Goal: Information Seeking & Learning: Check status

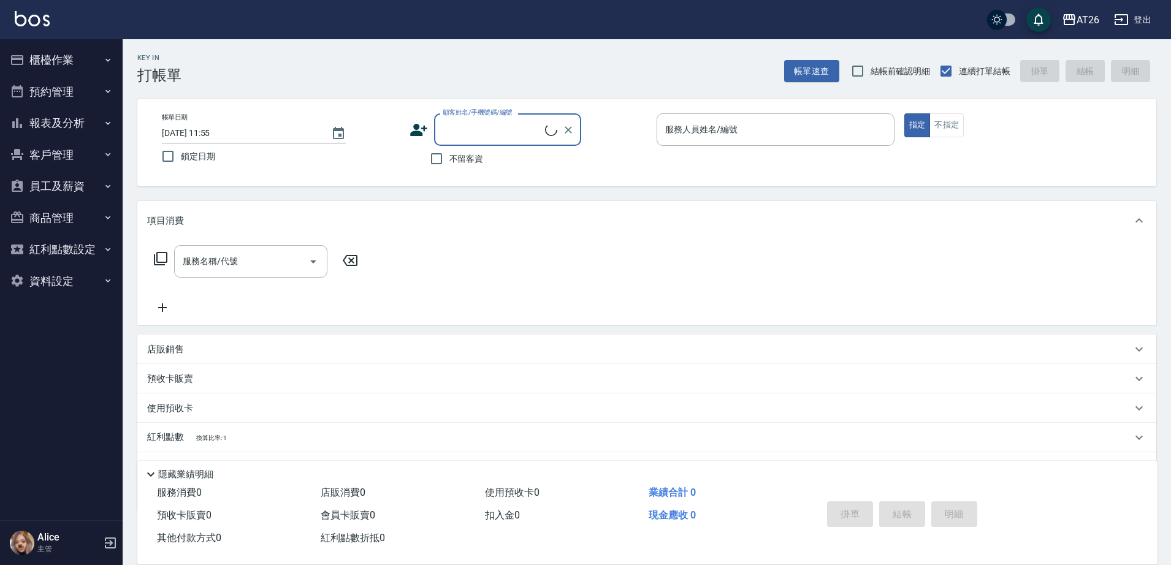
click at [80, 45] on button "櫃檯作業" at bounding box center [61, 60] width 113 height 32
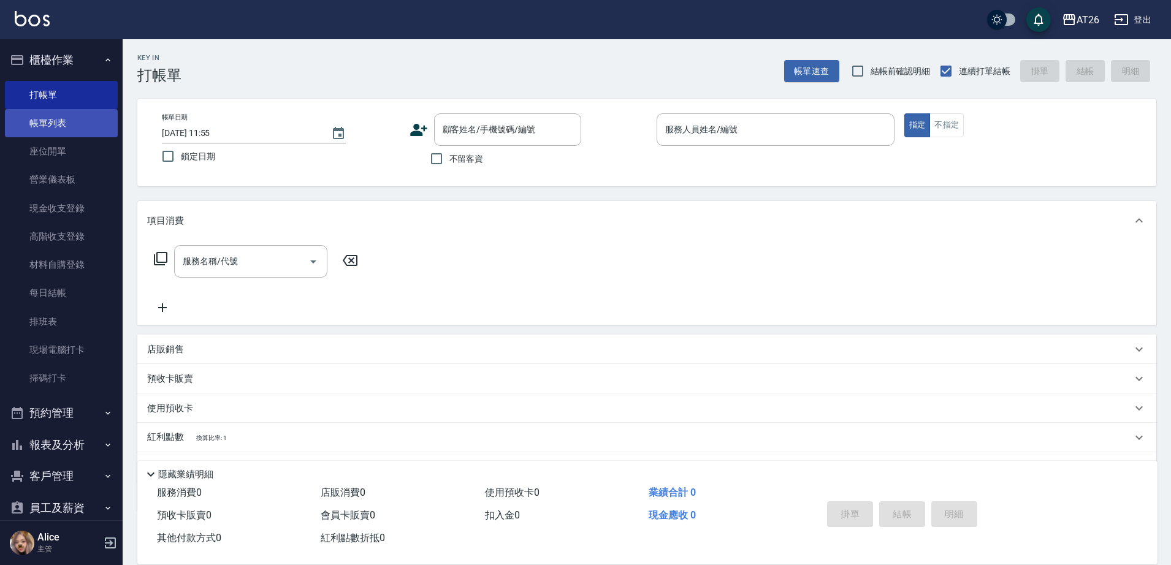
click at [55, 123] on link "帳單列表" at bounding box center [61, 123] width 113 height 28
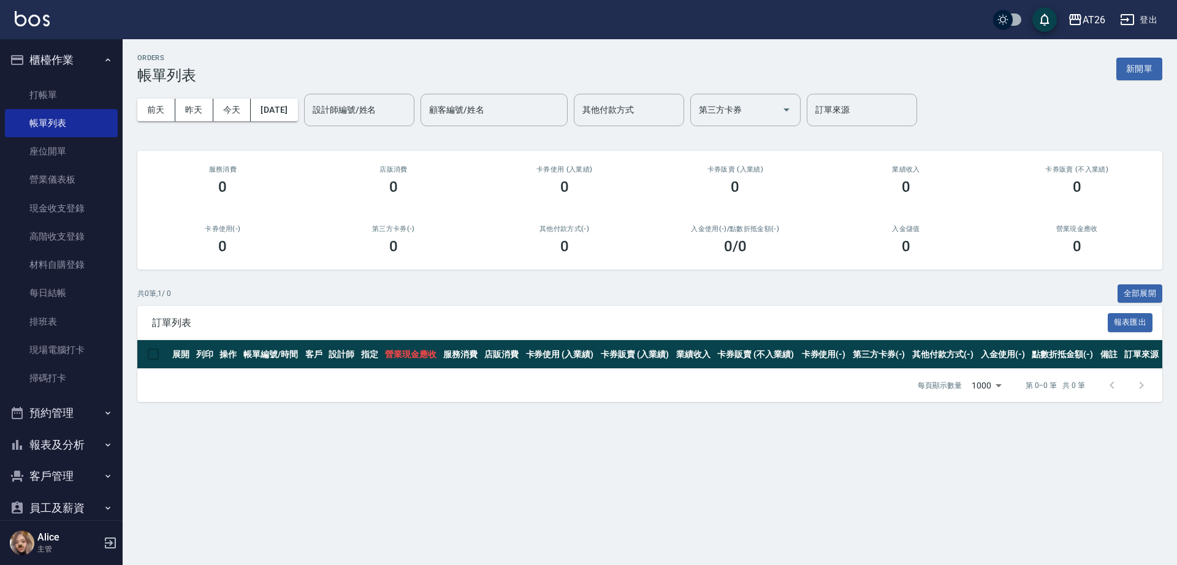
click at [222, 125] on div "[DATE] [DATE] [DATE] [DATE] 設計師編號/姓名 設計師編號/姓名 顧客編號/姓名 顧客編號/姓名 其他付款方式 其他付款方式 第三方…" at bounding box center [649, 110] width 1025 height 52
click at [198, 117] on button "昨天" at bounding box center [194, 110] width 38 height 23
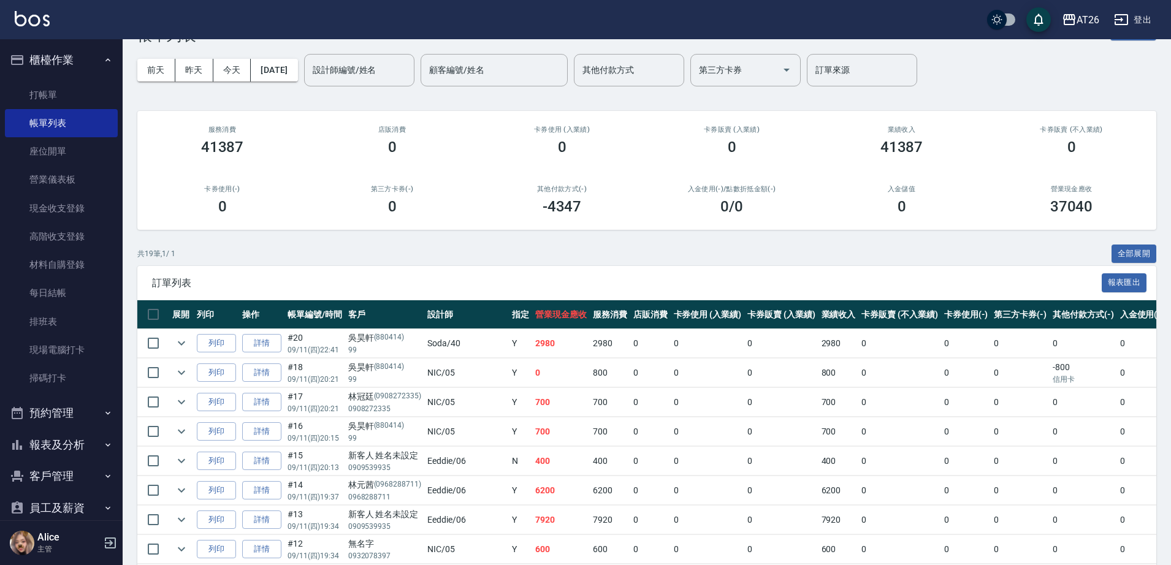
scroll to position [77, 0]
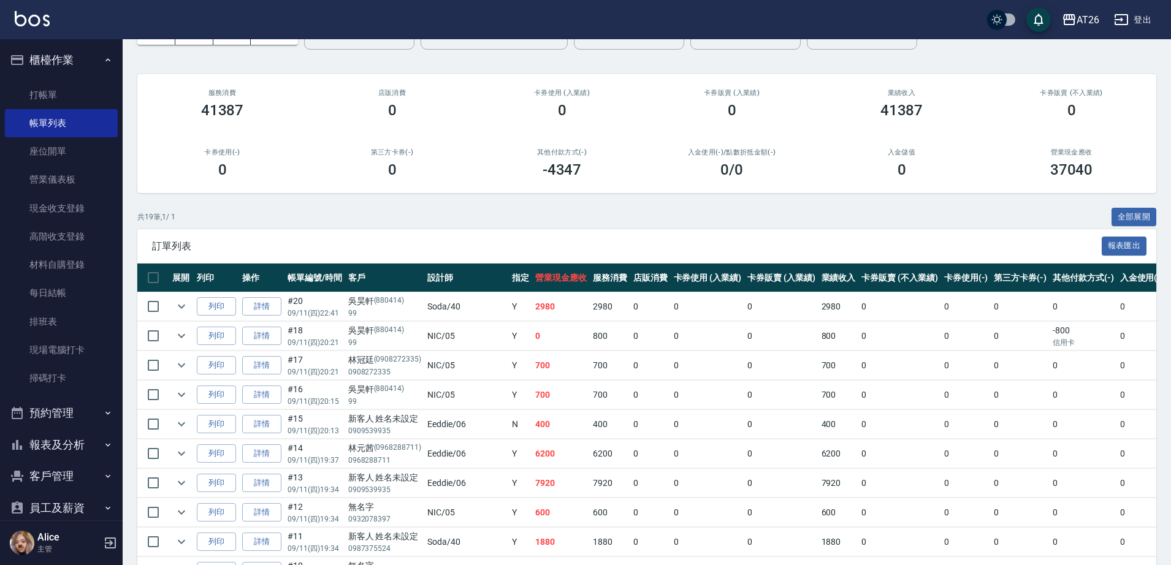
click at [74, 442] on button "報表及分析" at bounding box center [61, 445] width 113 height 32
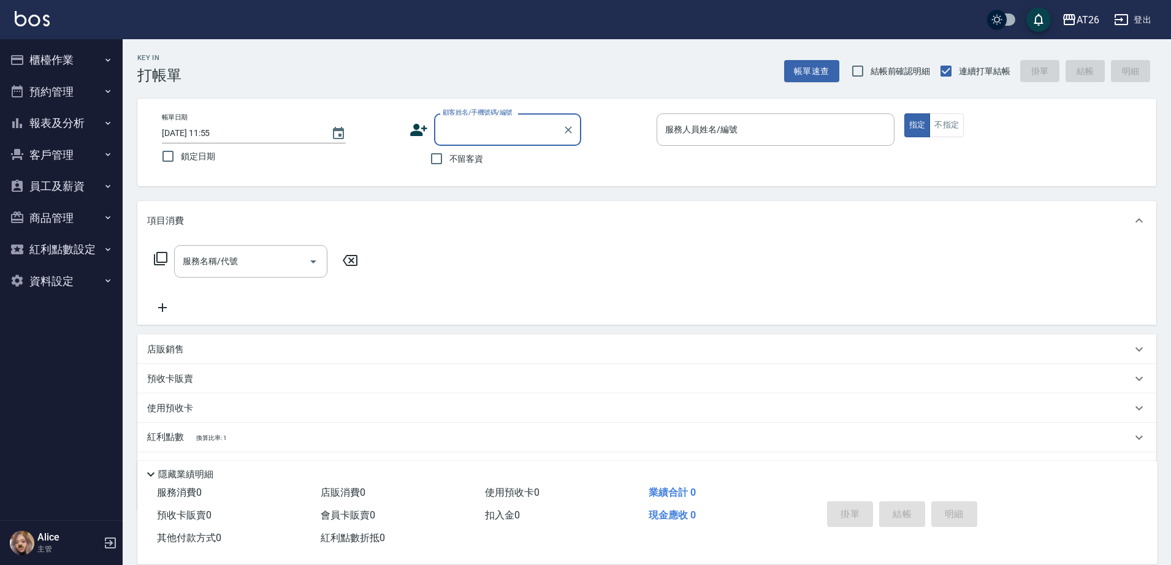
click at [85, 89] on button "預約管理" at bounding box center [61, 92] width 113 height 32
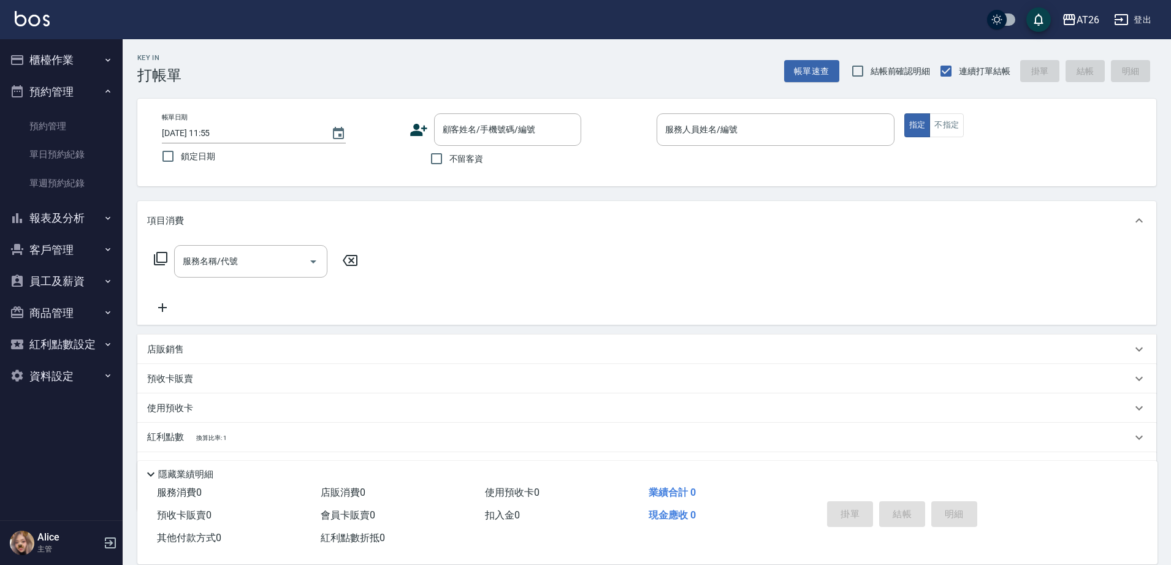
click at [85, 89] on button "預約管理" at bounding box center [61, 92] width 113 height 32
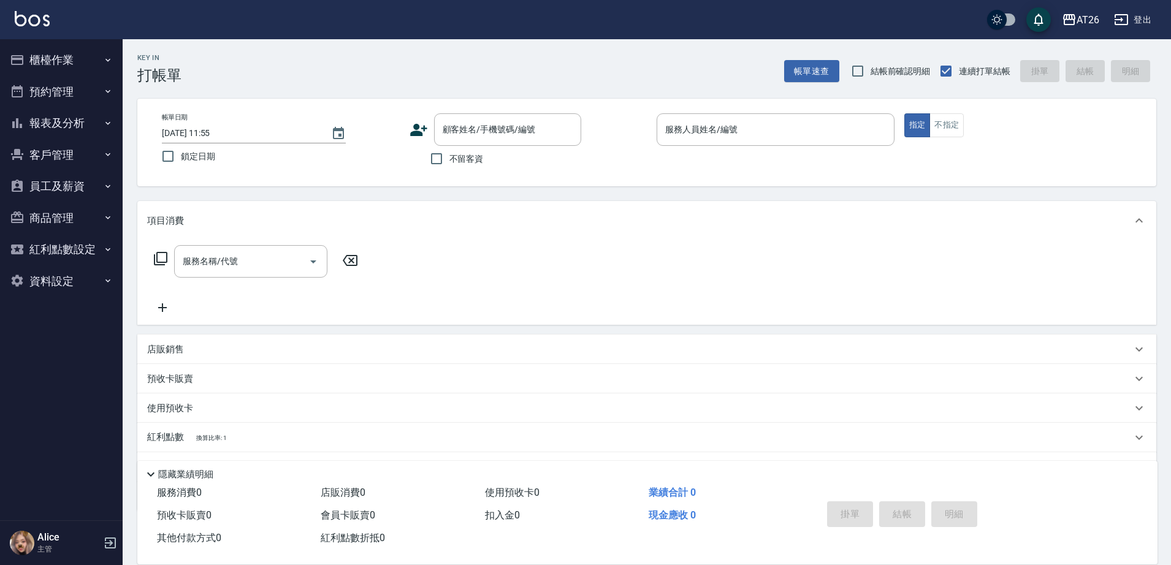
click at [74, 119] on button "報表及分析" at bounding box center [61, 123] width 113 height 32
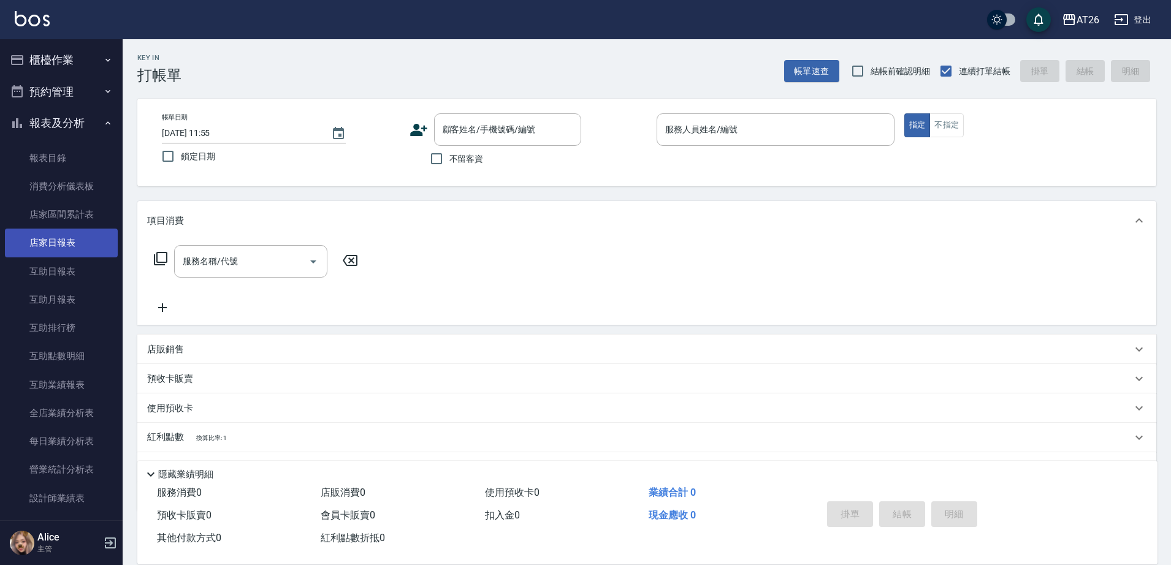
click at [47, 247] on link "店家日報表" at bounding box center [61, 243] width 113 height 28
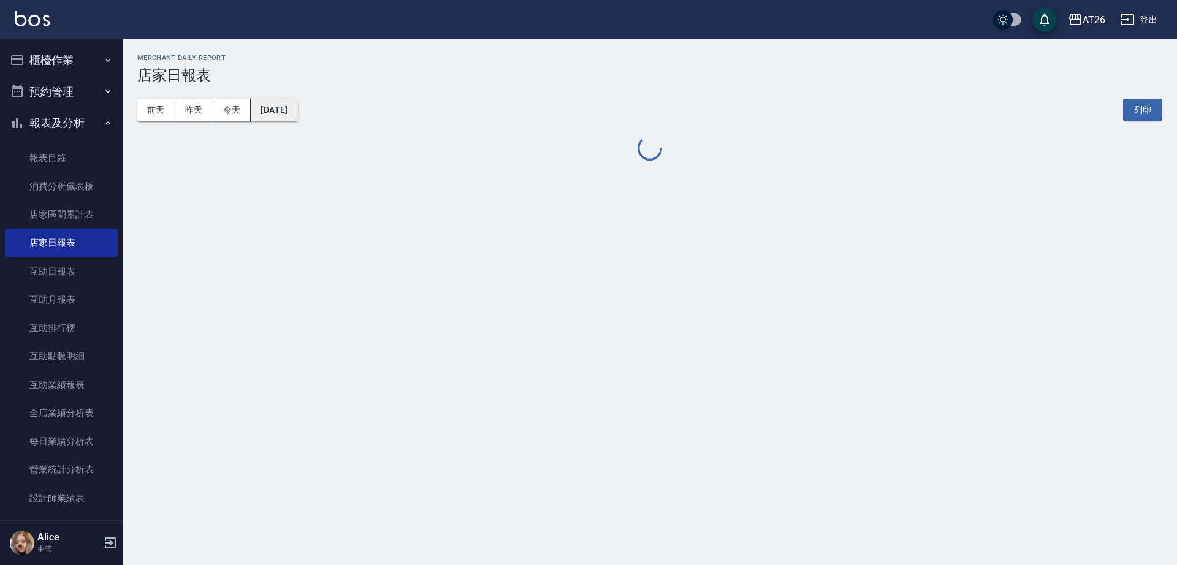
click at [273, 112] on button "[DATE]" at bounding box center [274, 110] width 47 height 23
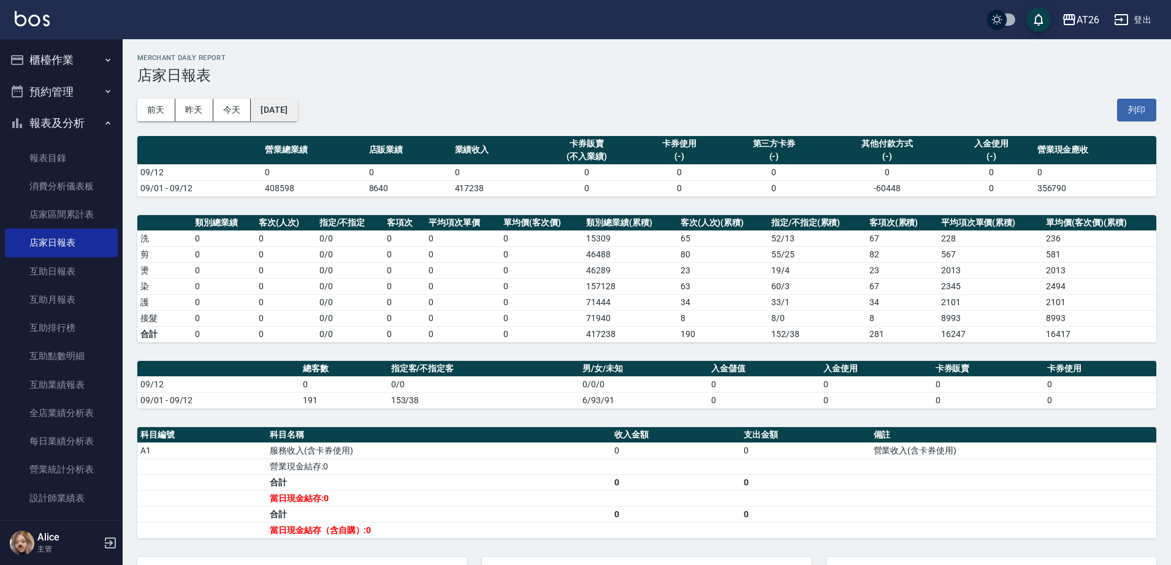
click at [289, 110] on button "[DATE]" at bounding box center [274, 110] width 47 height 23
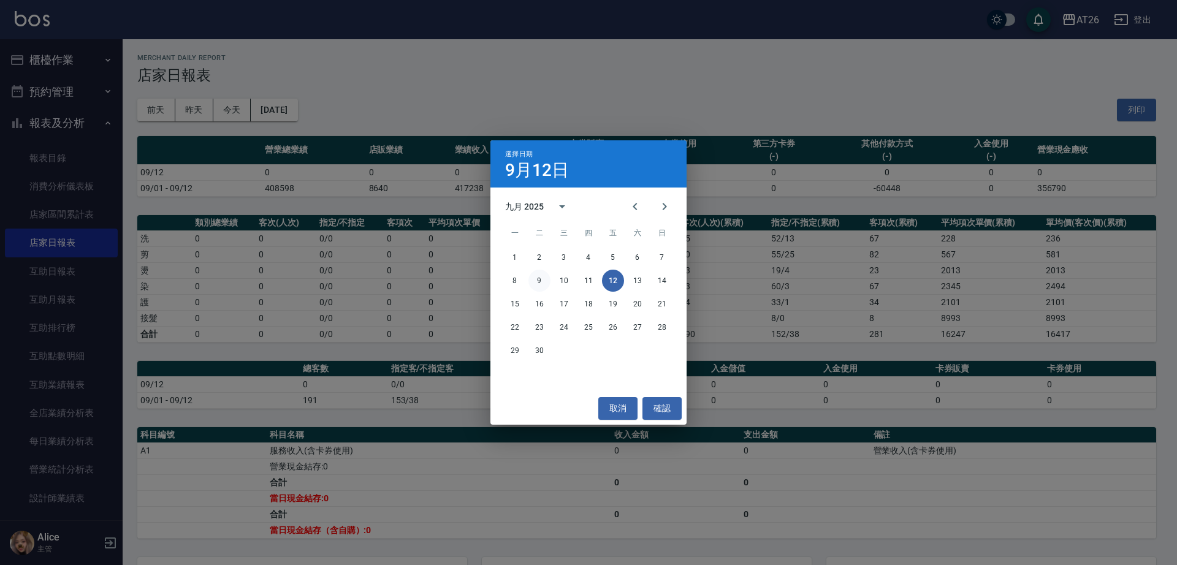
click at [538, 277] on button "9" at bounding box center [540, 281] width 22 height 22
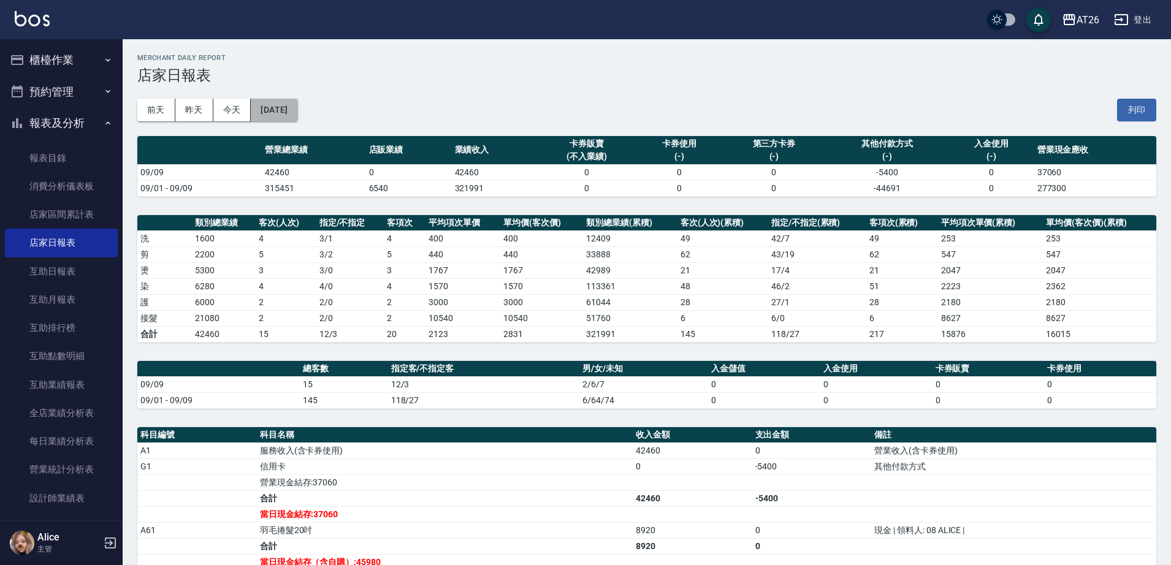
click at [297, 117] on button "2025/09/09" at bounding box center [274, 110] width 47 height 23
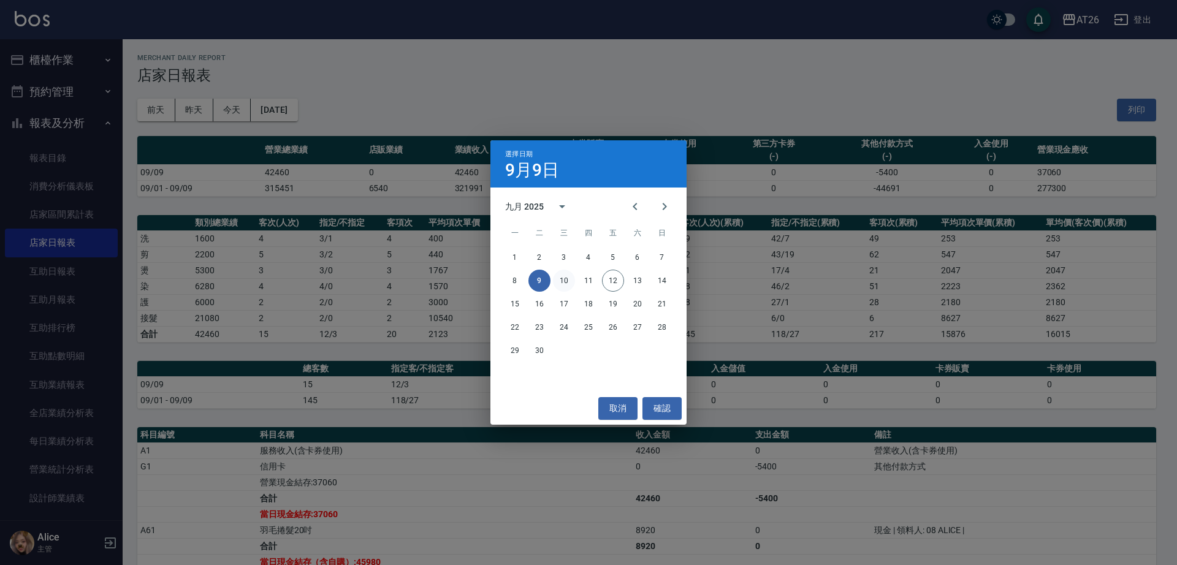
click at [567, 280] on button "10" at bounding box center [564, 281] width 22 height 22
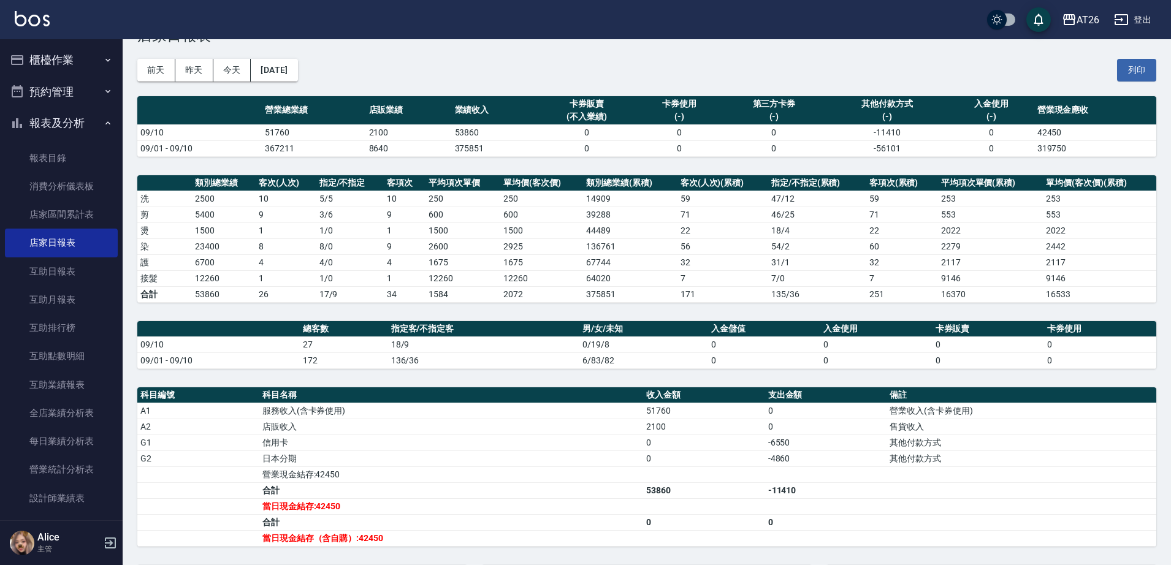
scroll to position [77, 0]
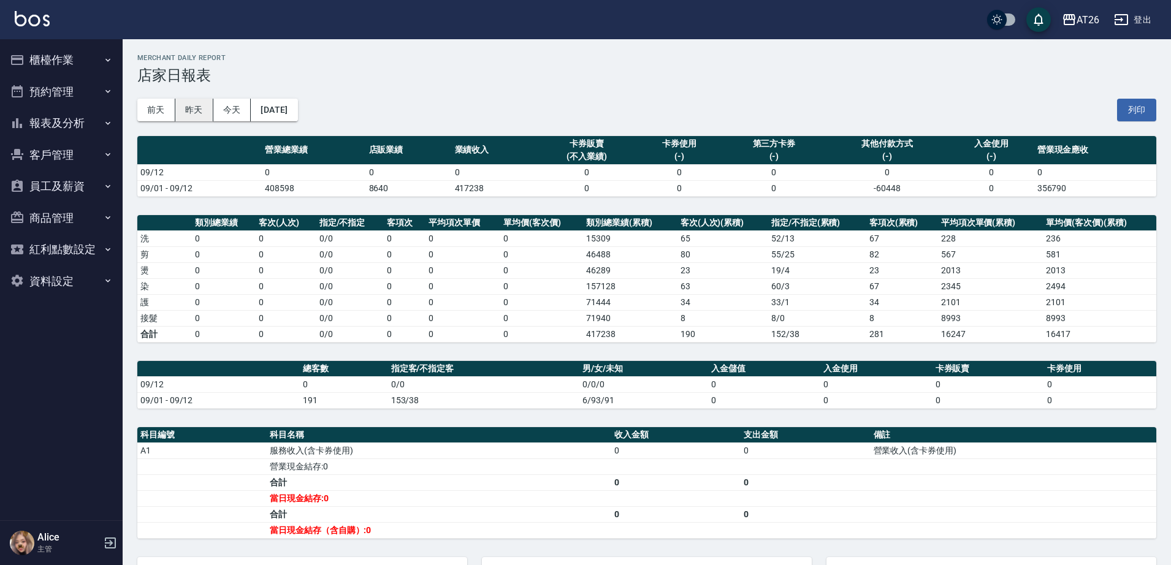
click at [186, 106] on button "昨天" at bounding box center [194, 110] width 38 height 23
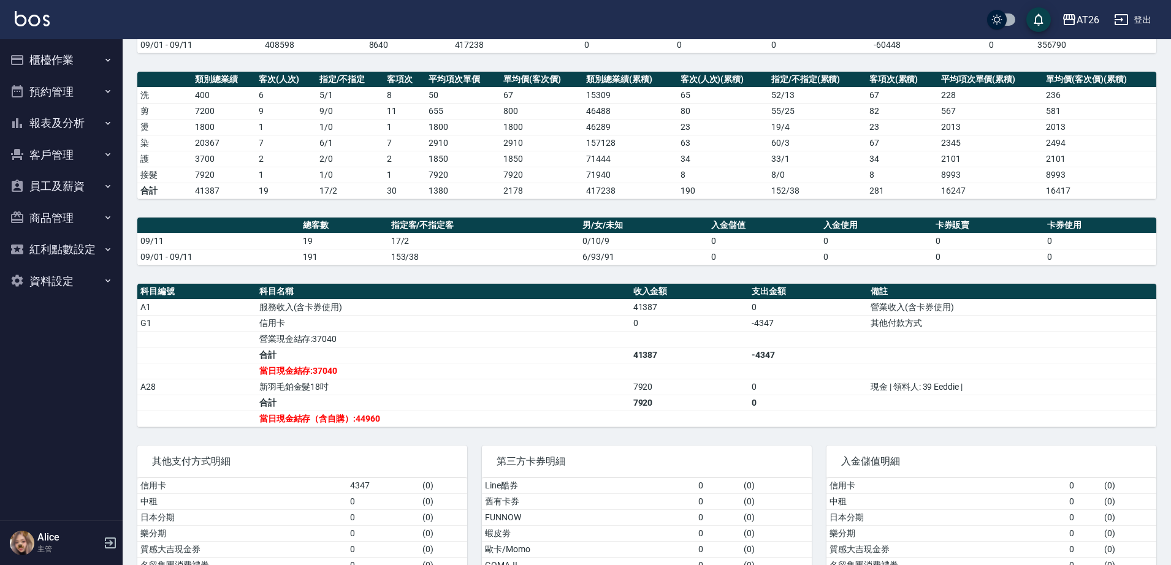
scroll to position [153, 0]
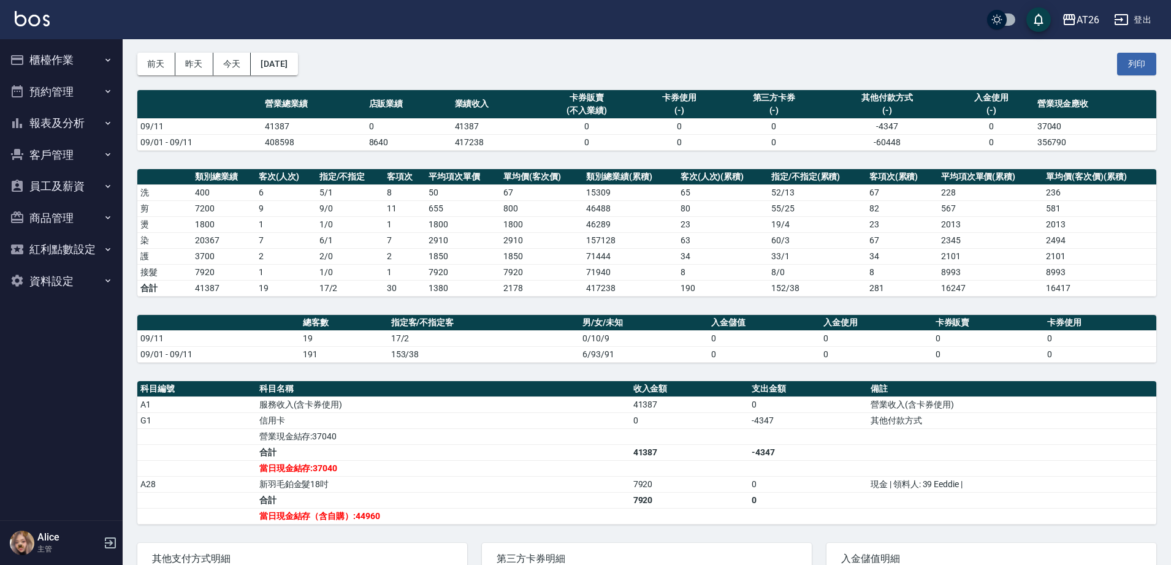
scroll to position [0, 0]
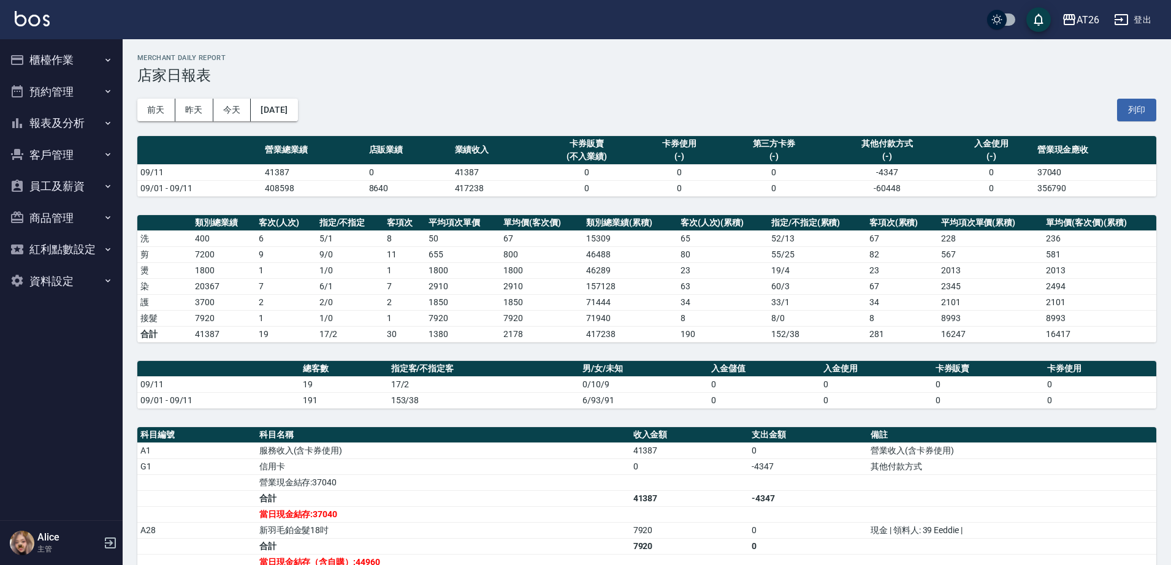
click at [78, 63] on button "櫃檯作業" at bounding box center [61, 60] width 113 height 32
